Goal: Transaction & Acquisition: Subscribe to service/newsletter

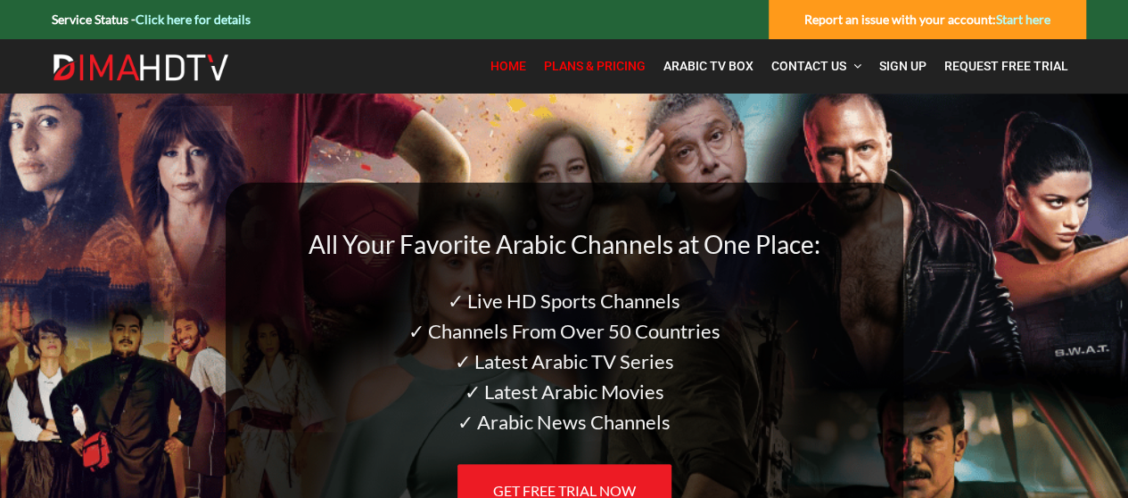
click at [601, 67] on span "Plans & Pricing" at bounding box center [595, 66] width 102 height 14
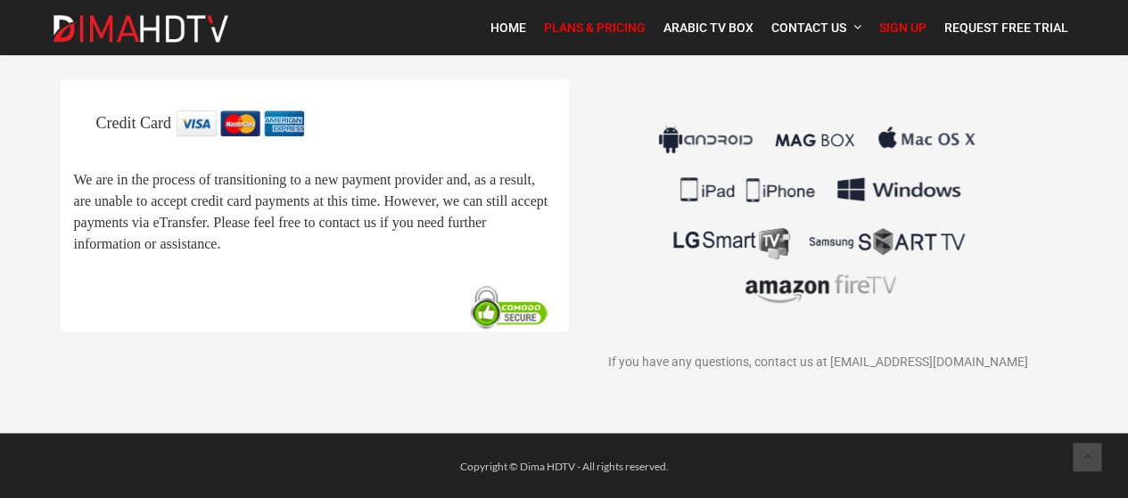
scroll to position [112, 0]
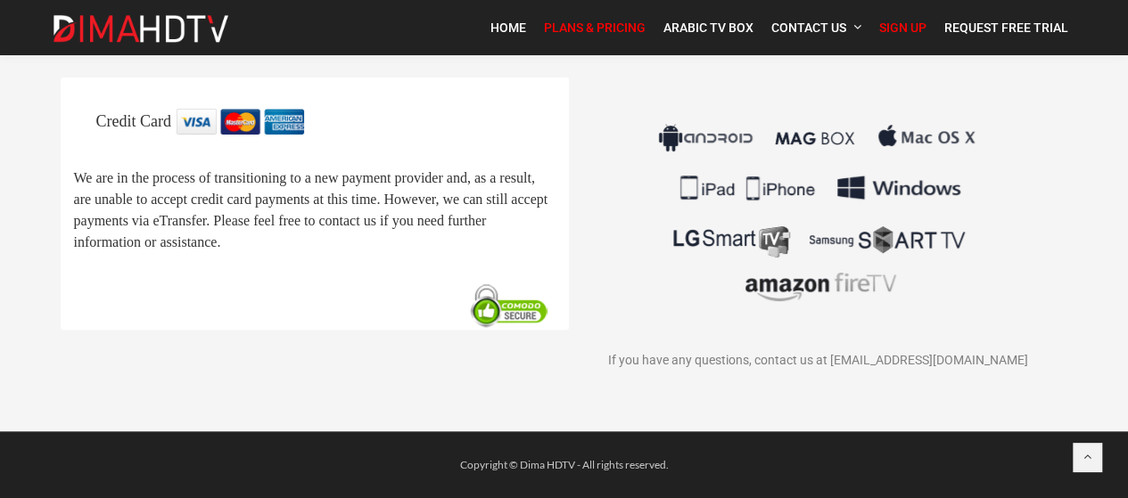
click at [332, 190] on p "We are in the process of transitioning to a new payment provider and, as a resu…" at bounding box center [314, 209] width 481 height 86
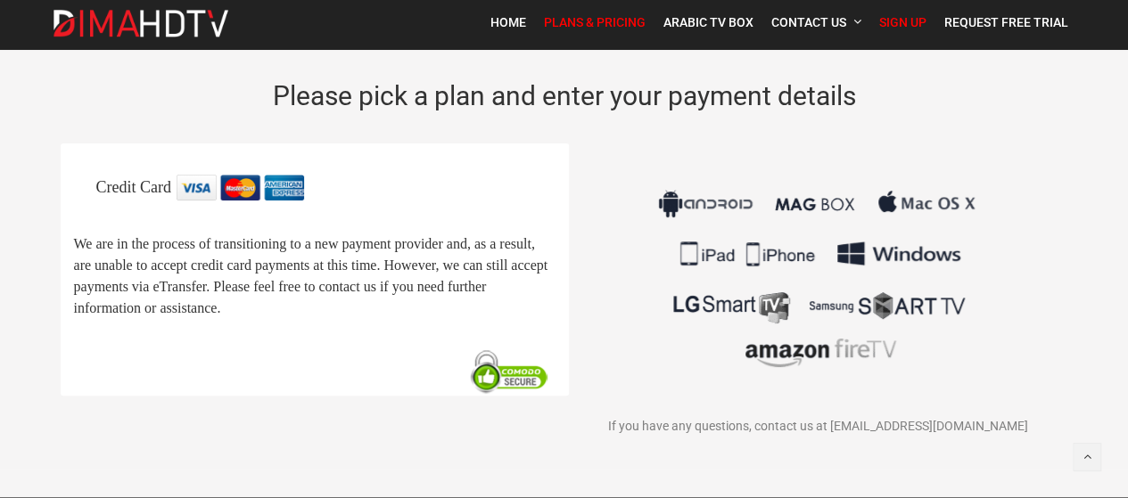
scroll to position [0, 0]
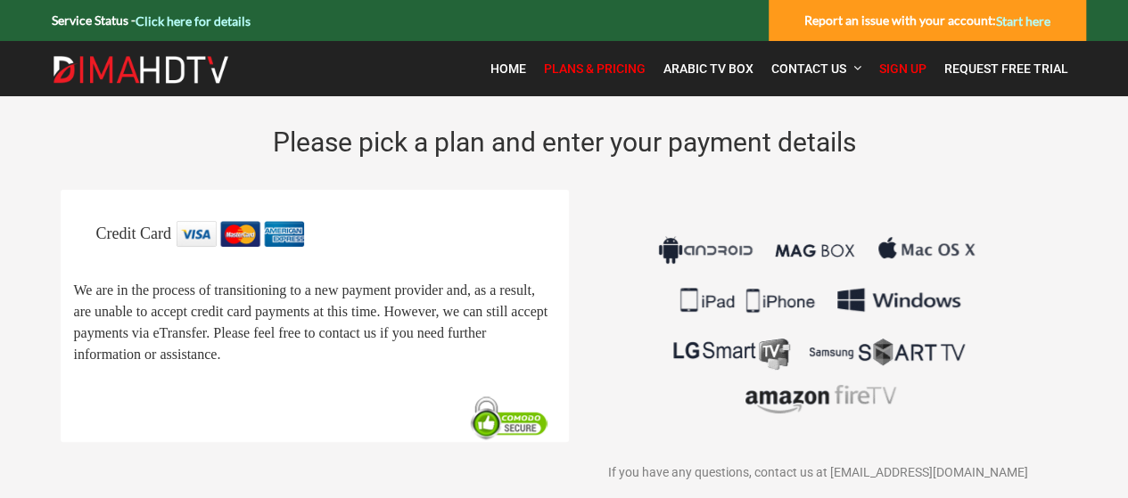
click at [592, 69] on span "Plans & Pricing" at bounding box center [595, 69] width 102 height 14
